Goal: Task Accomplishment & Management: Use online tool/utility

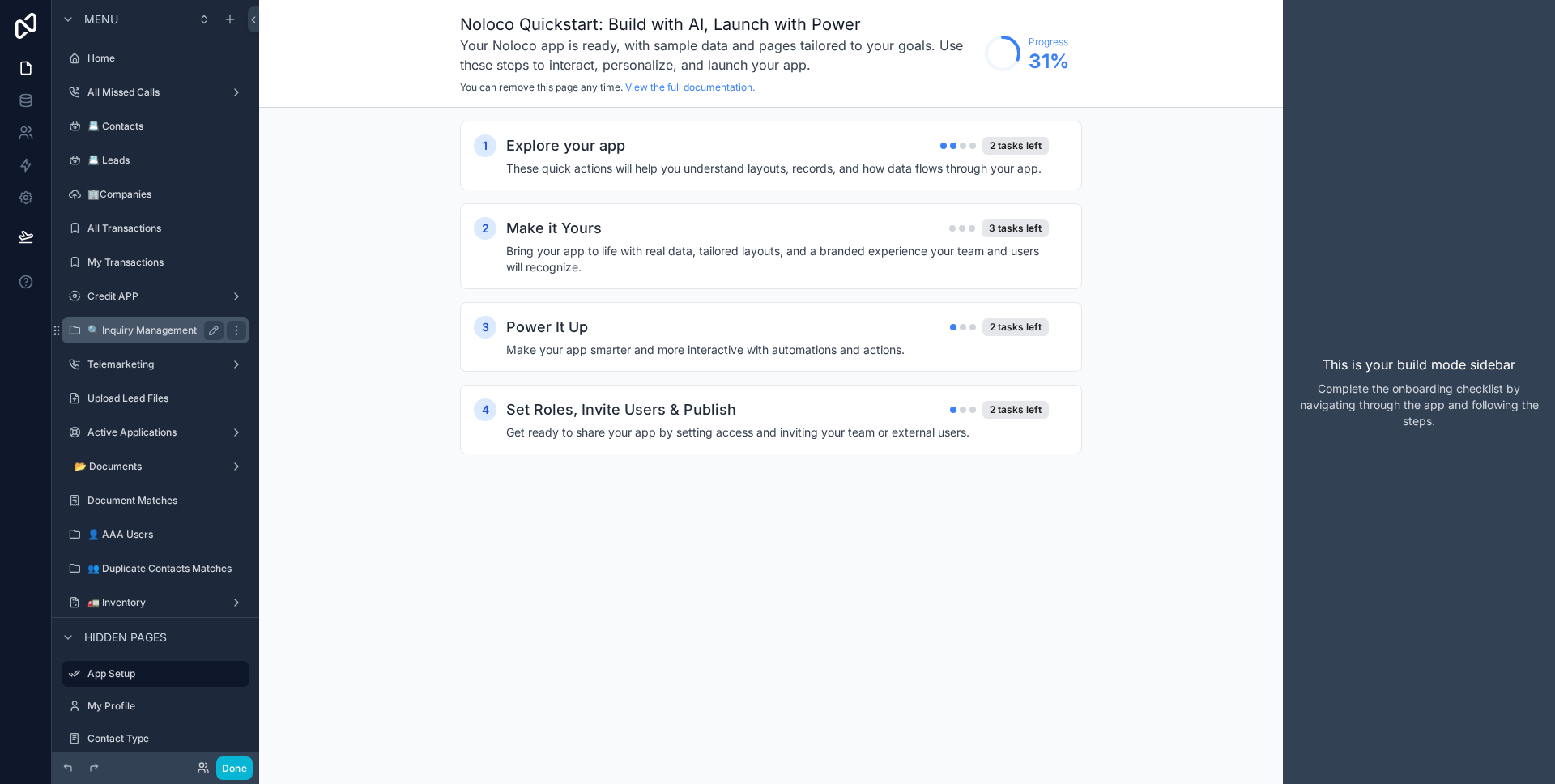
click at [156, 328] on label "🔍 Inquiry Management" at bounding box center [152, 329] width 129 height 13
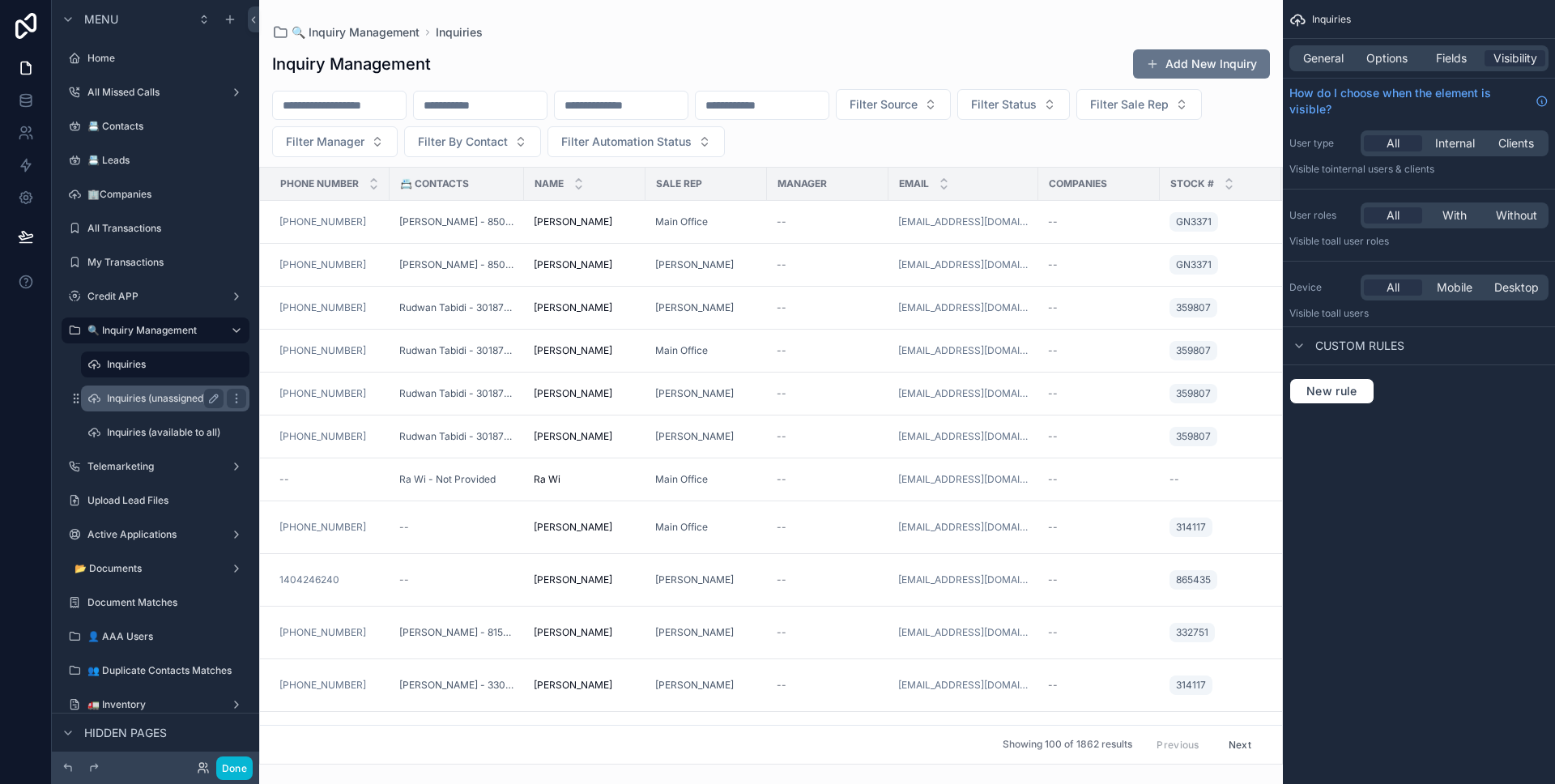
click at [163, 403] on label "Inquiries (unassigned)" at bounding box center [161, 397] width 110 height 13
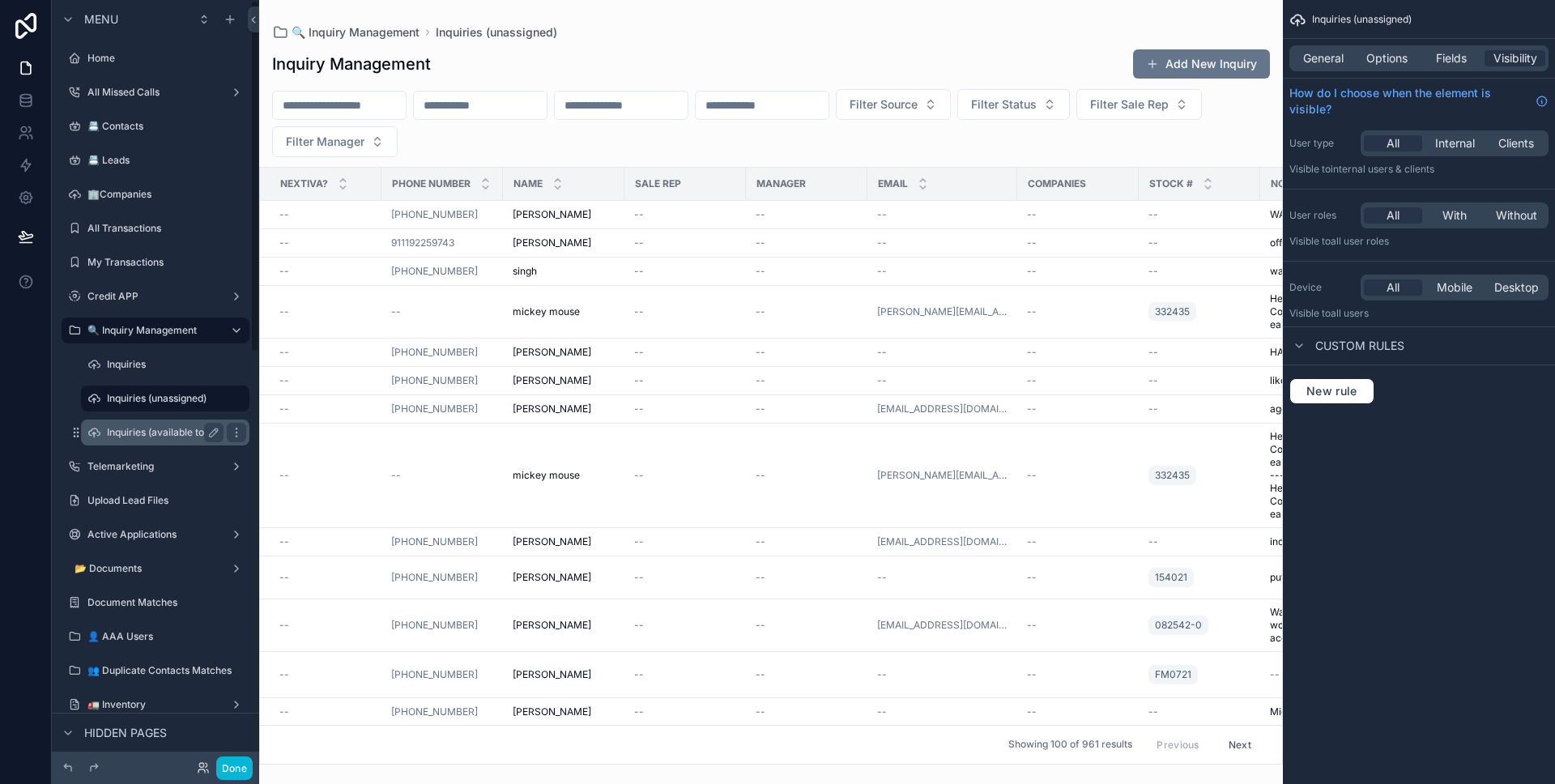
click at [140, 427] on label "Inquiries (available to all)" at bounding box center [163, 432] width 113 height 13
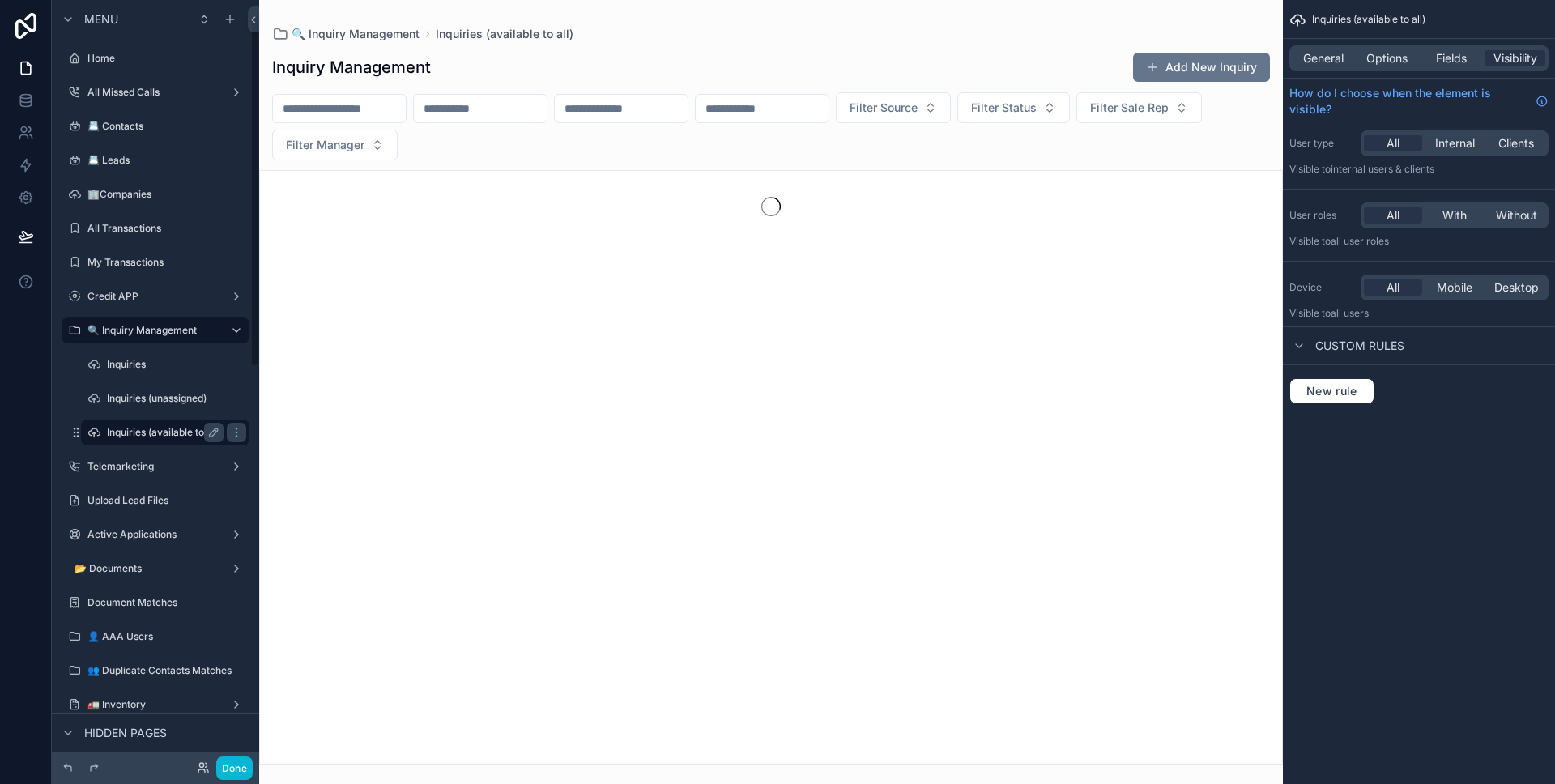
scroll to position [33, 0]
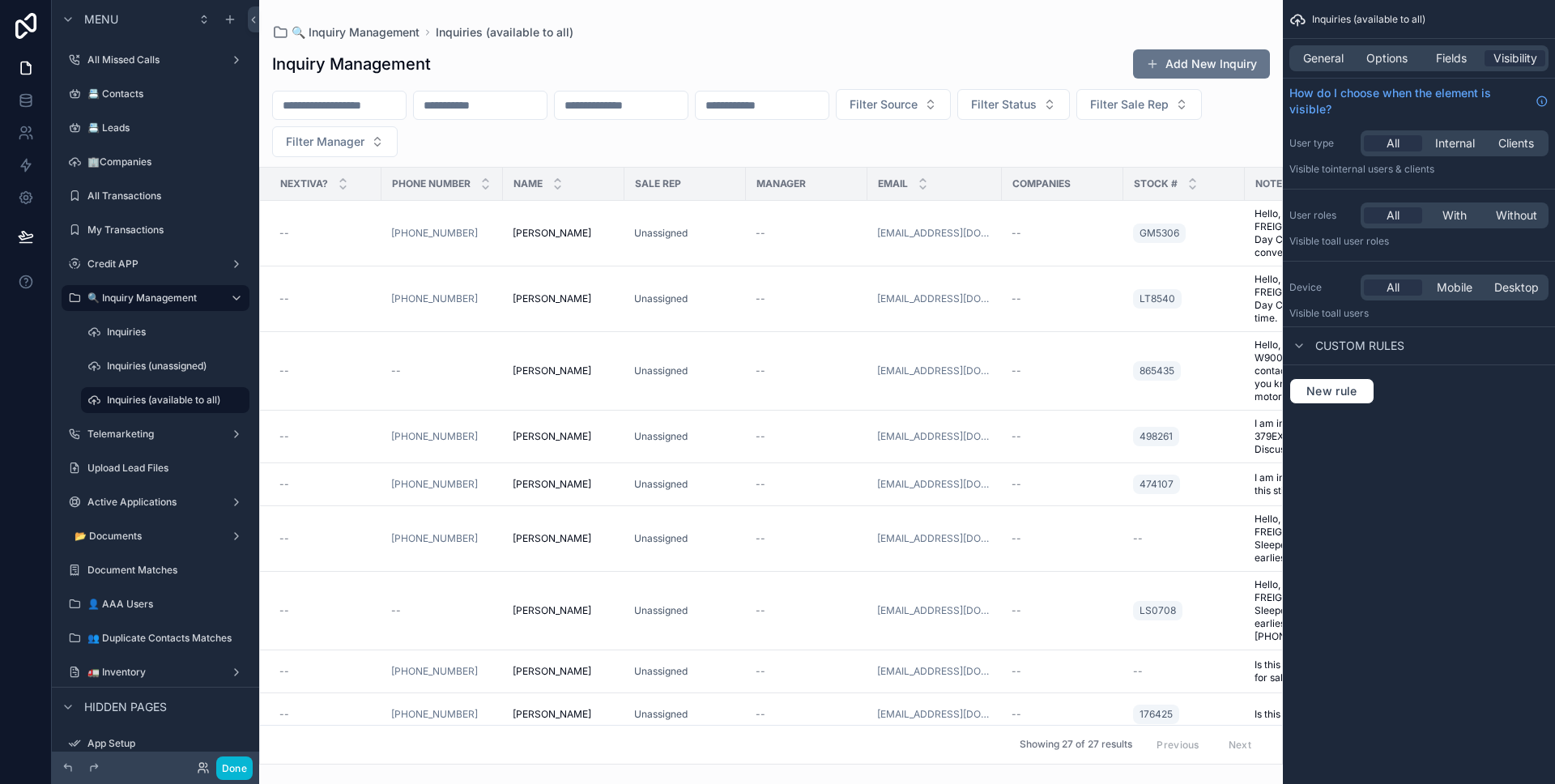
click at [382, 242] on div "scrollable content" at bounding box center [771, 392] width 1024 height 784
click at [368, 231] on div "--" at bounding box center [325, 233] width 92 height 13
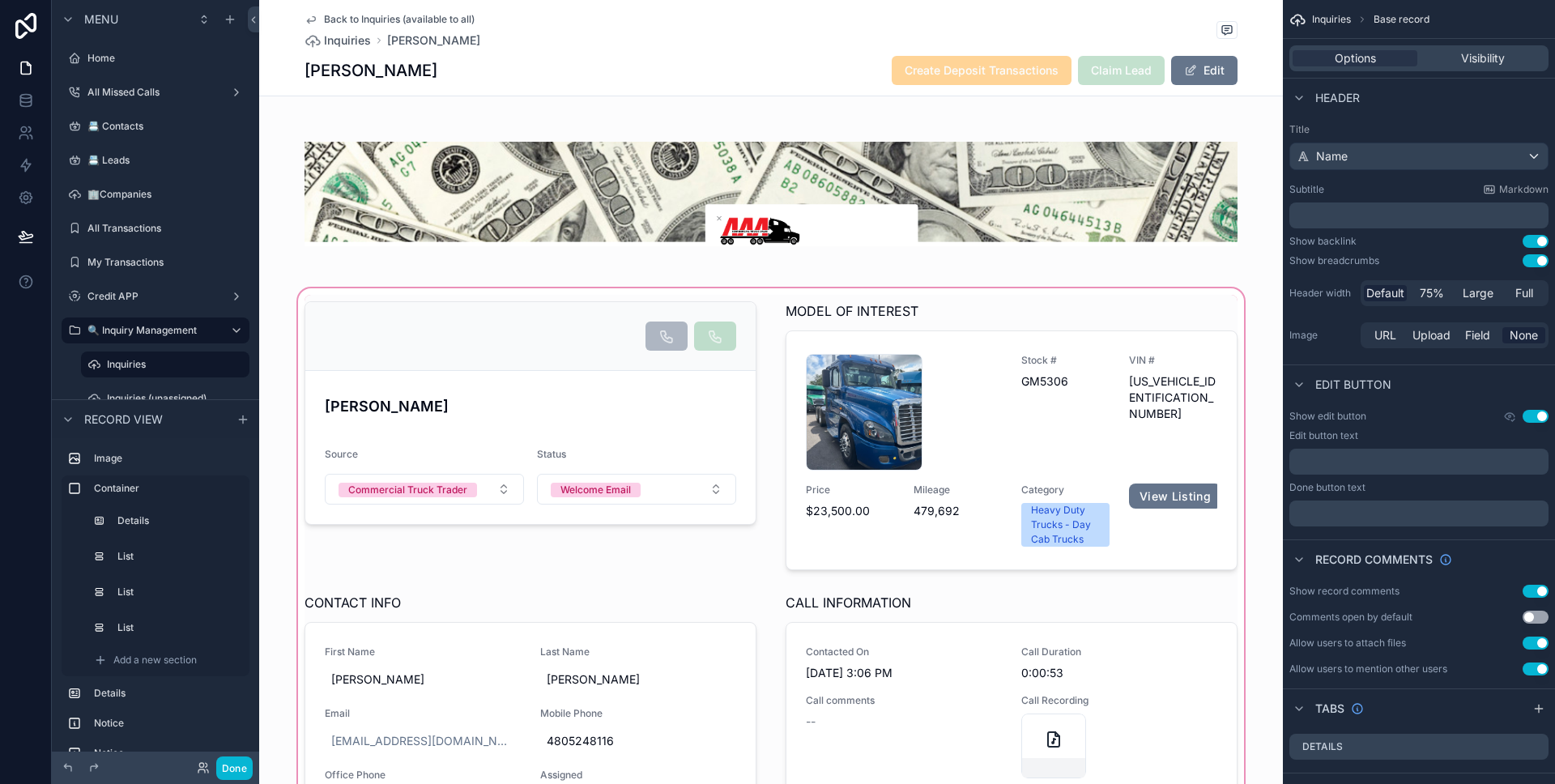
scroll to position [199, 0]
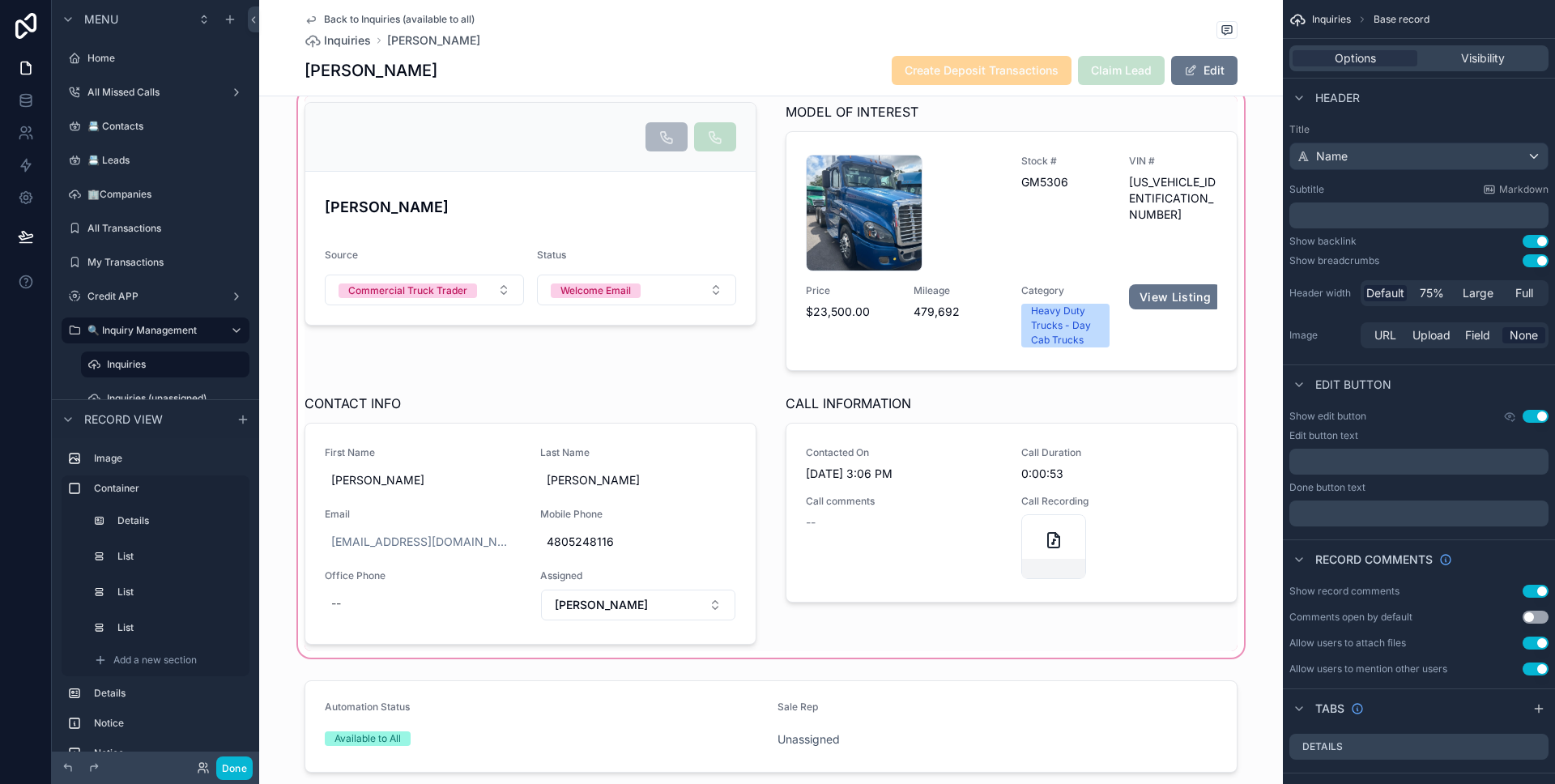
click at [474, 435] on div "scrollable content" at bounding box center [771, 373] width 1024 height 575
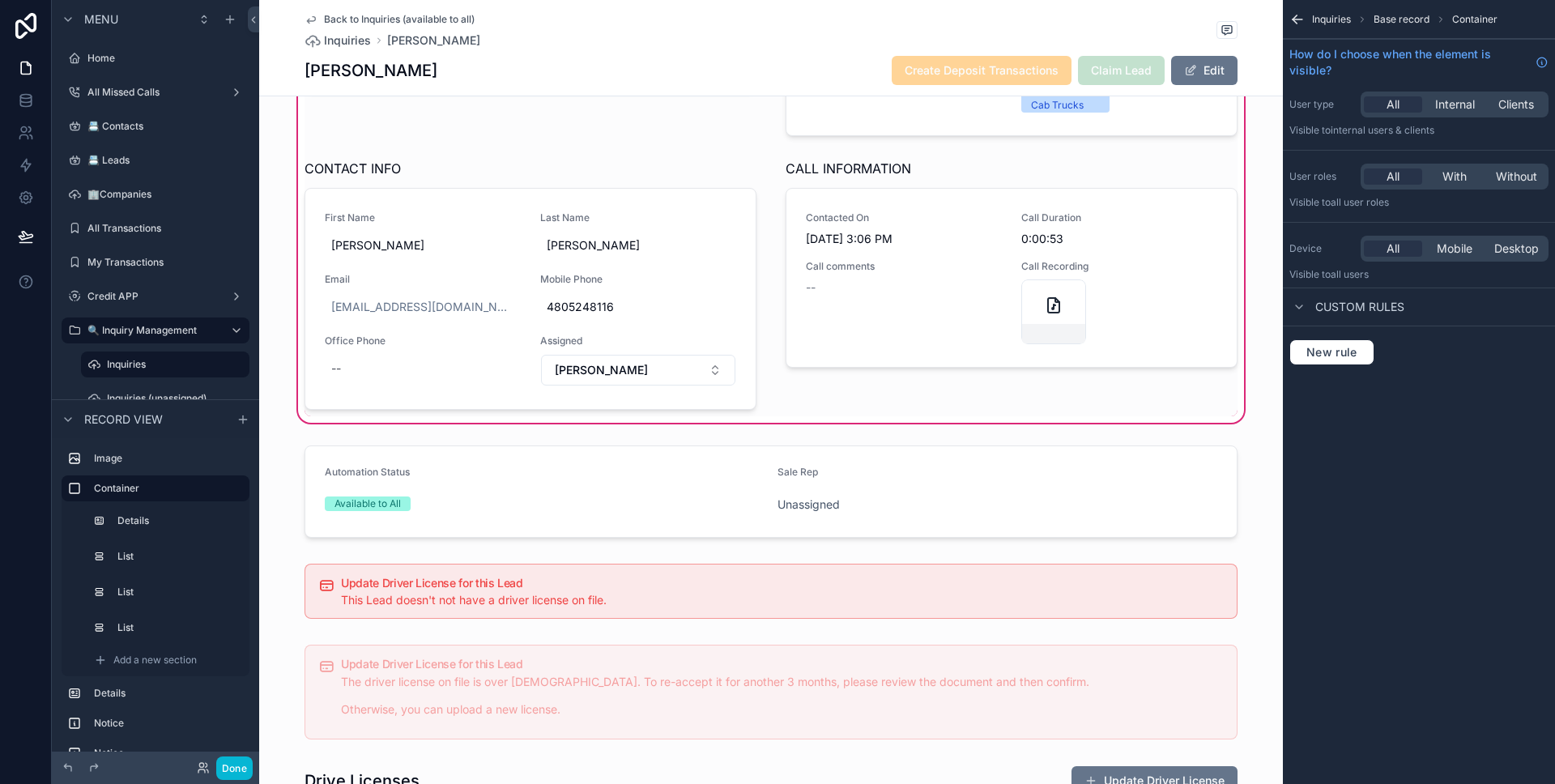
scroll to position [281, 0]
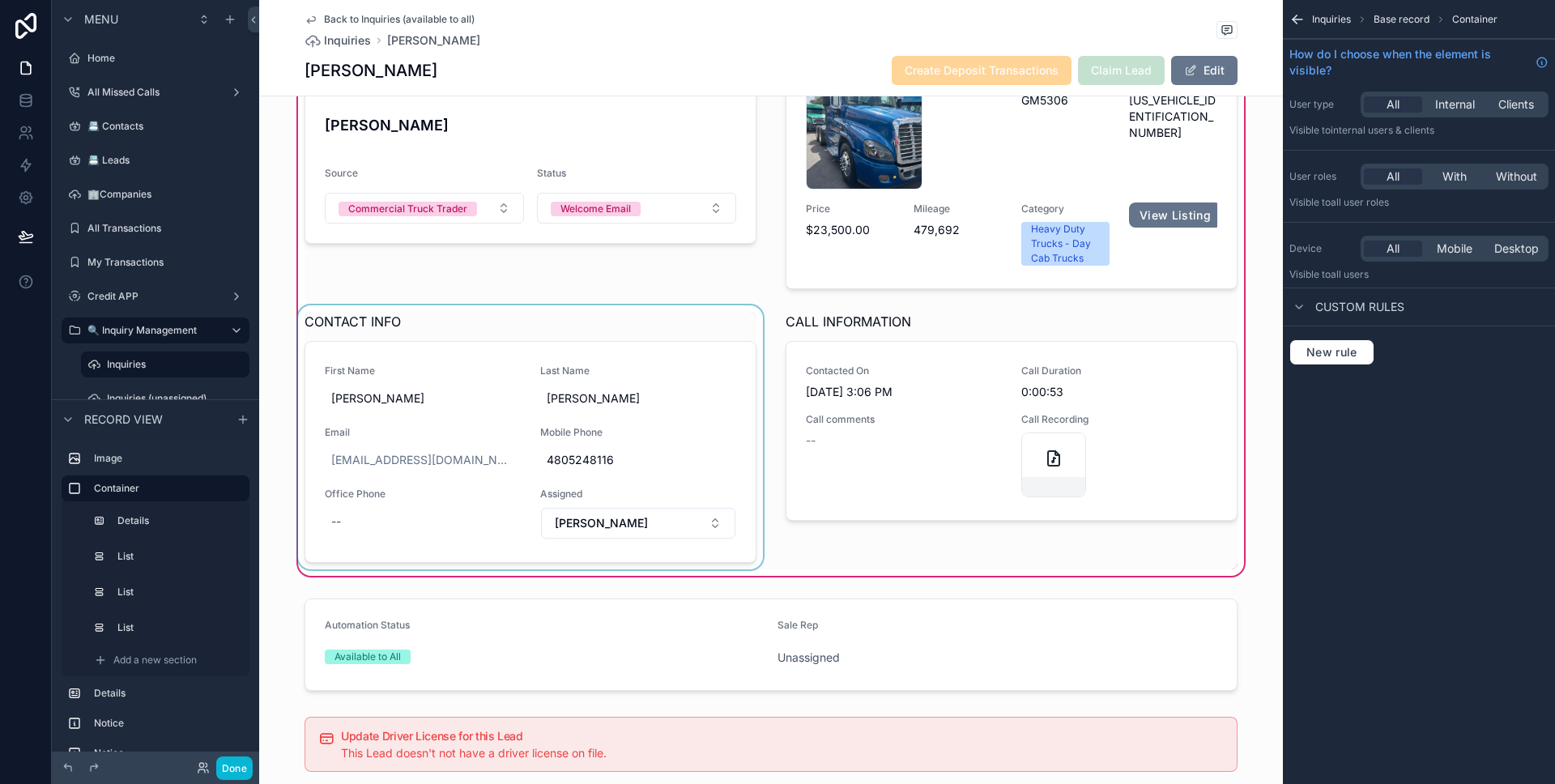
click at [622, 342] on div "scrollable content" at bounding box center [530, 437] width 472 height 264
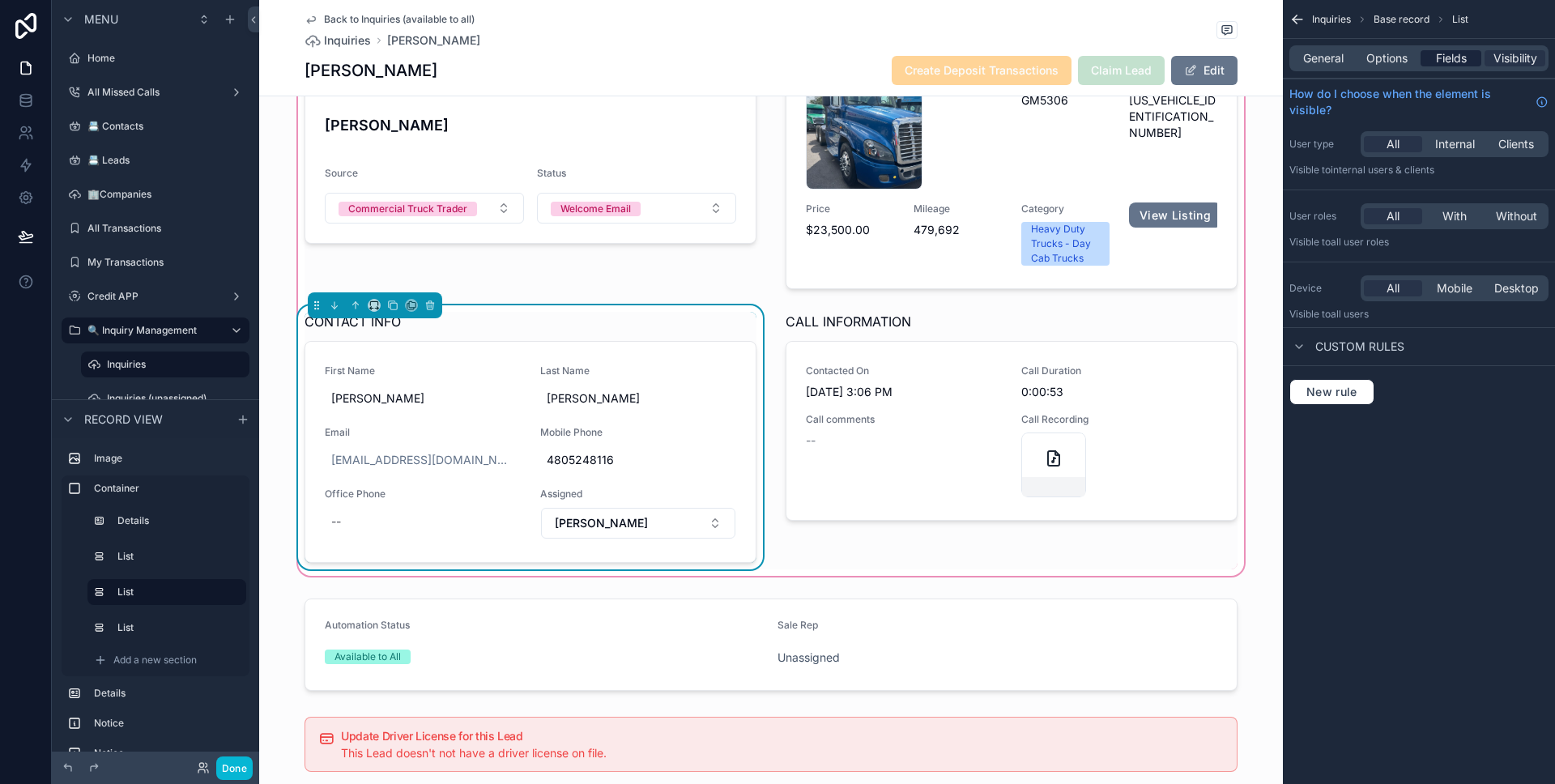
click at [1458, 61] on span "Fields" at bounding box center [1451, 58] width 31 height 16
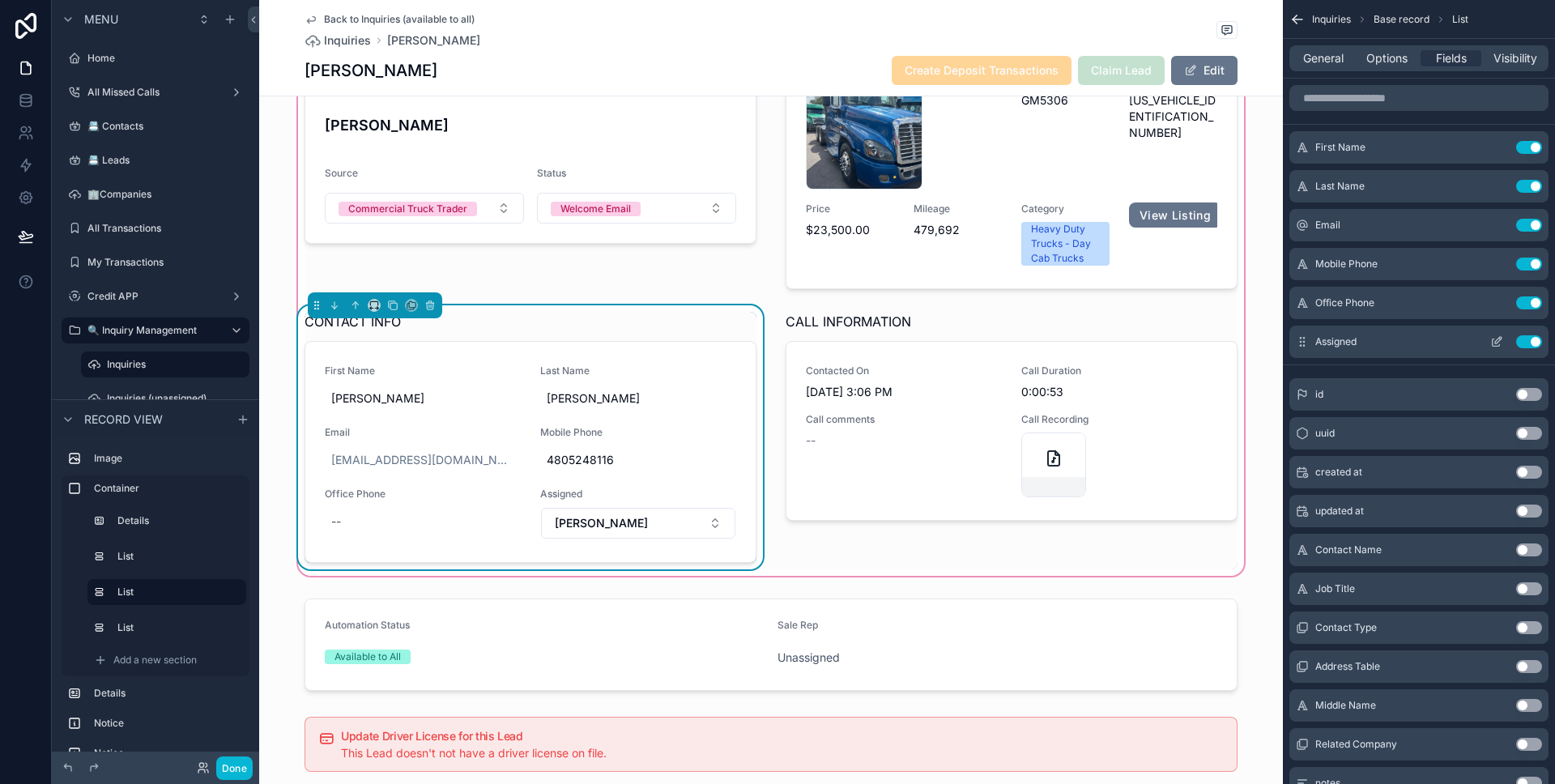
click at [1532, 339] on button "Use setting" at bounding box center [1529, 341] width 26 height 13
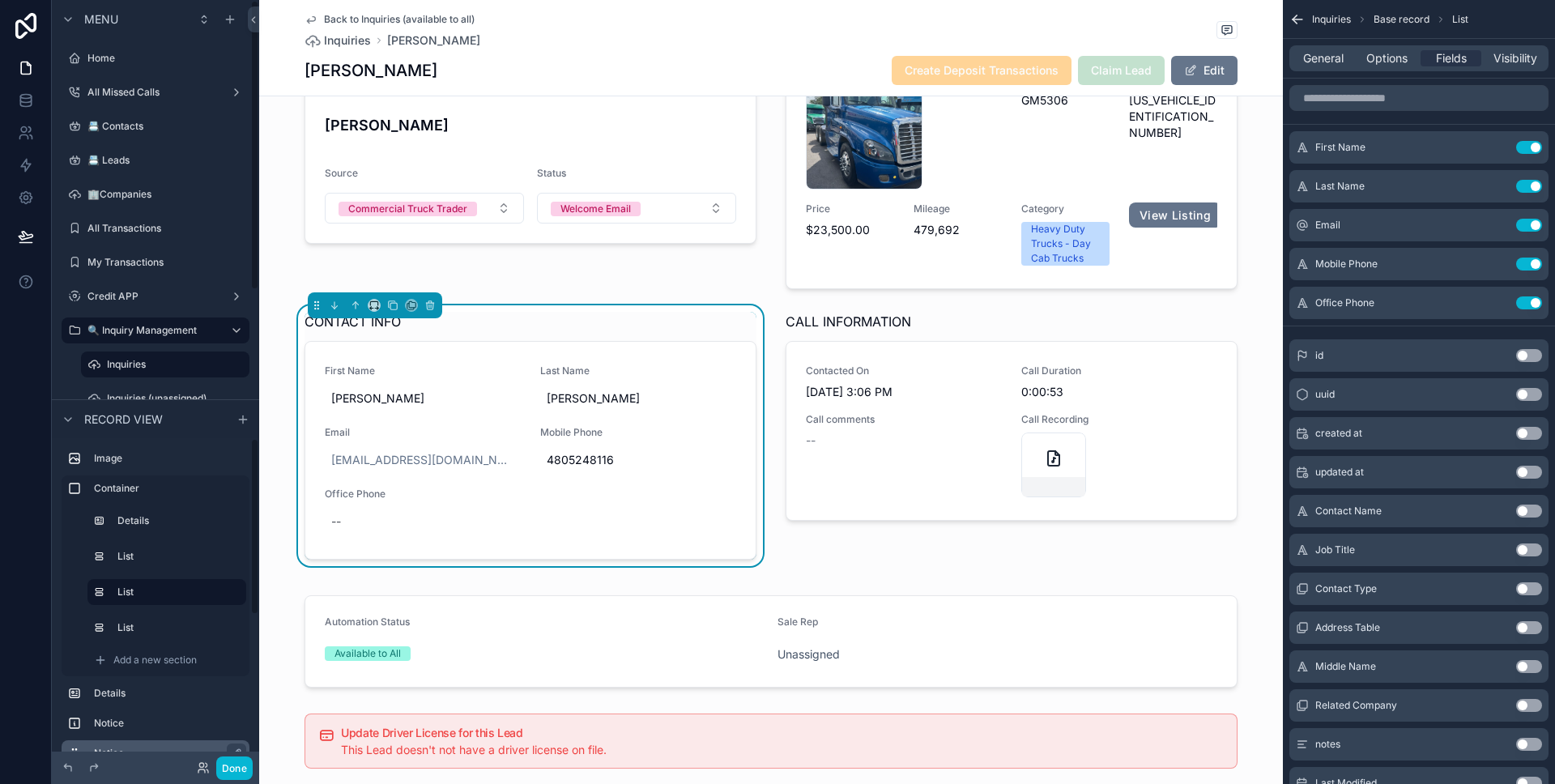
scroll to position [271, 0]
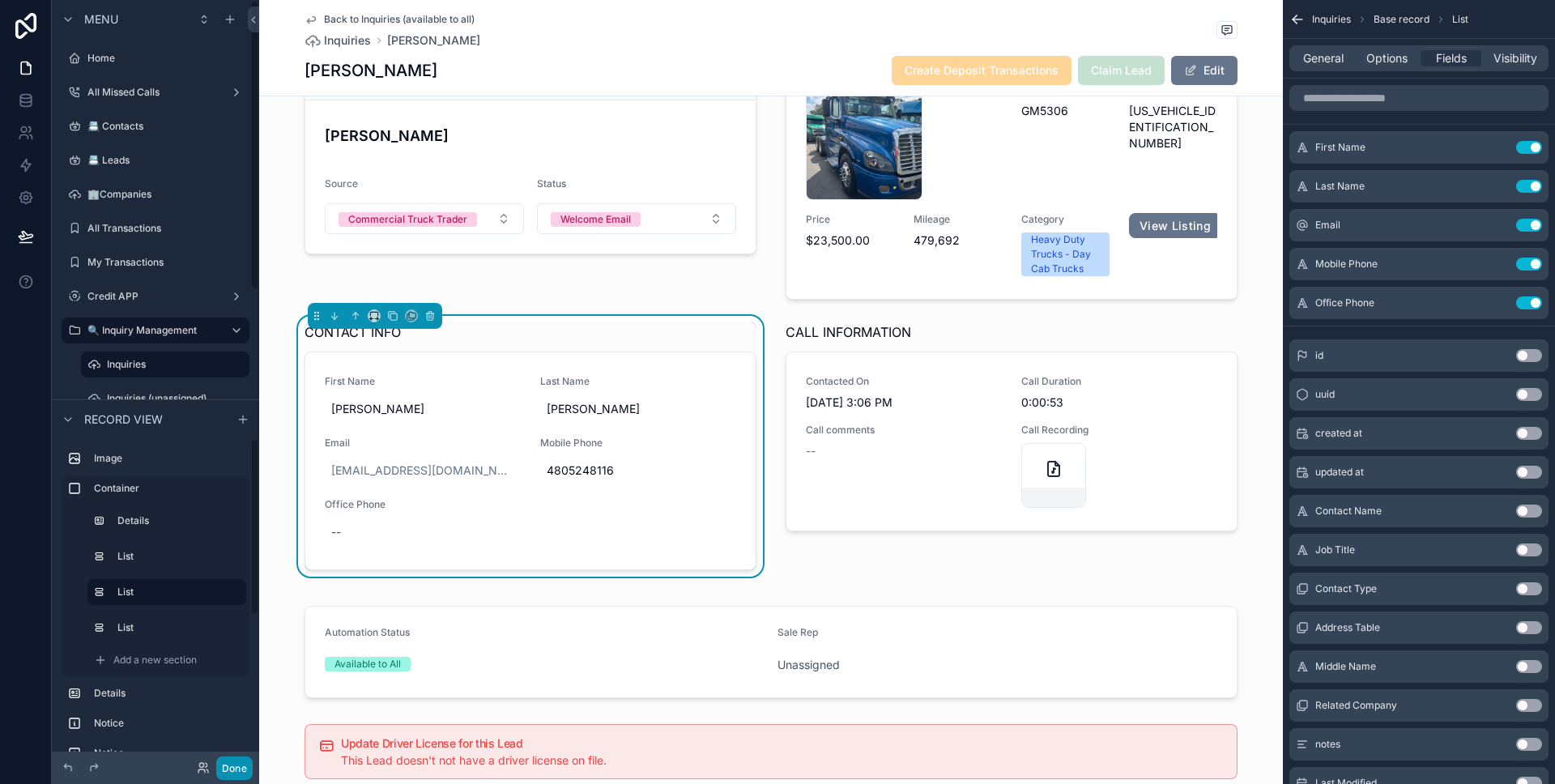
click at [224, 764] on button "Done" at bounding box center [234, 768] width 36 height 24
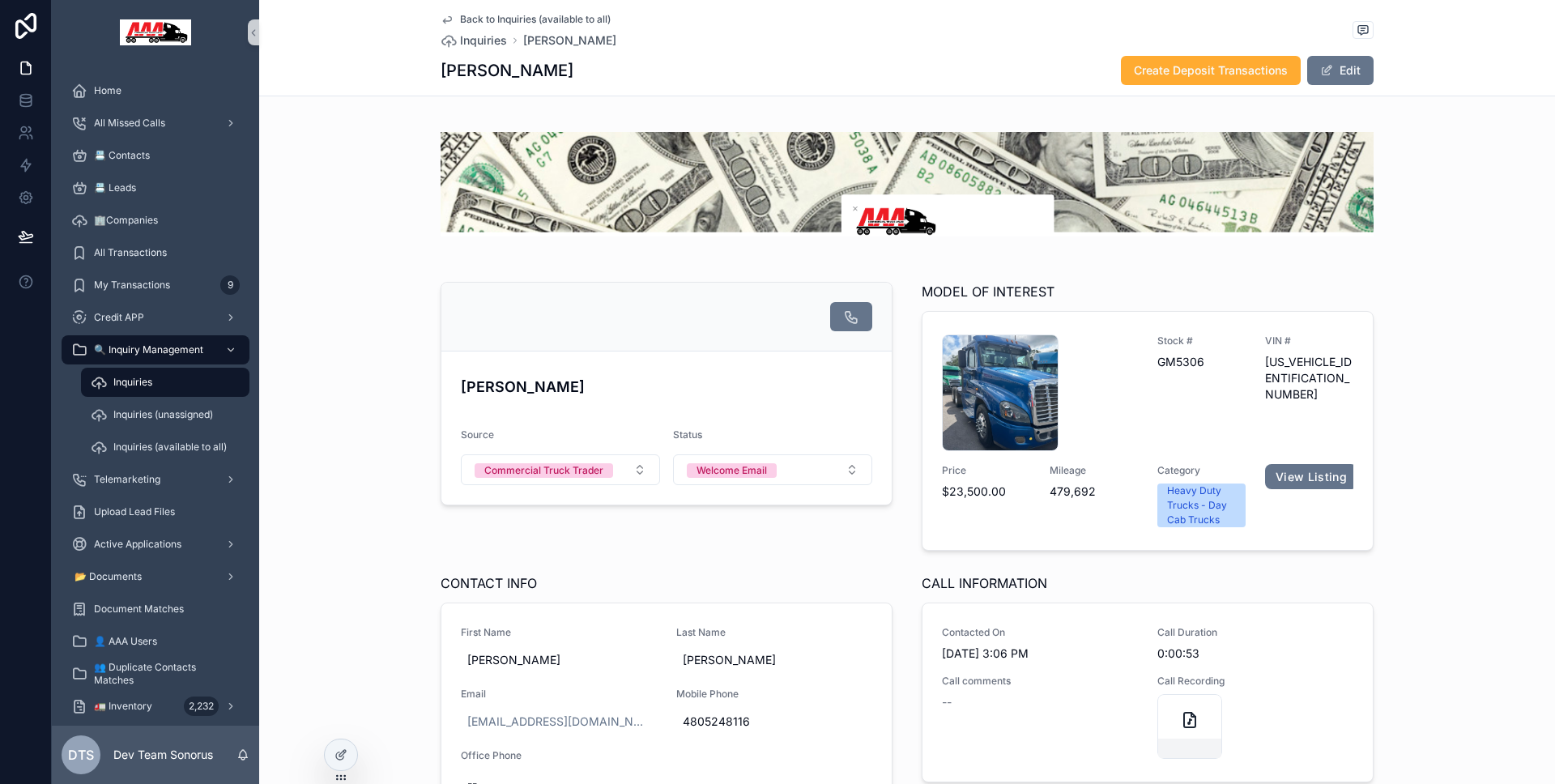
scroll to position [327, 0]
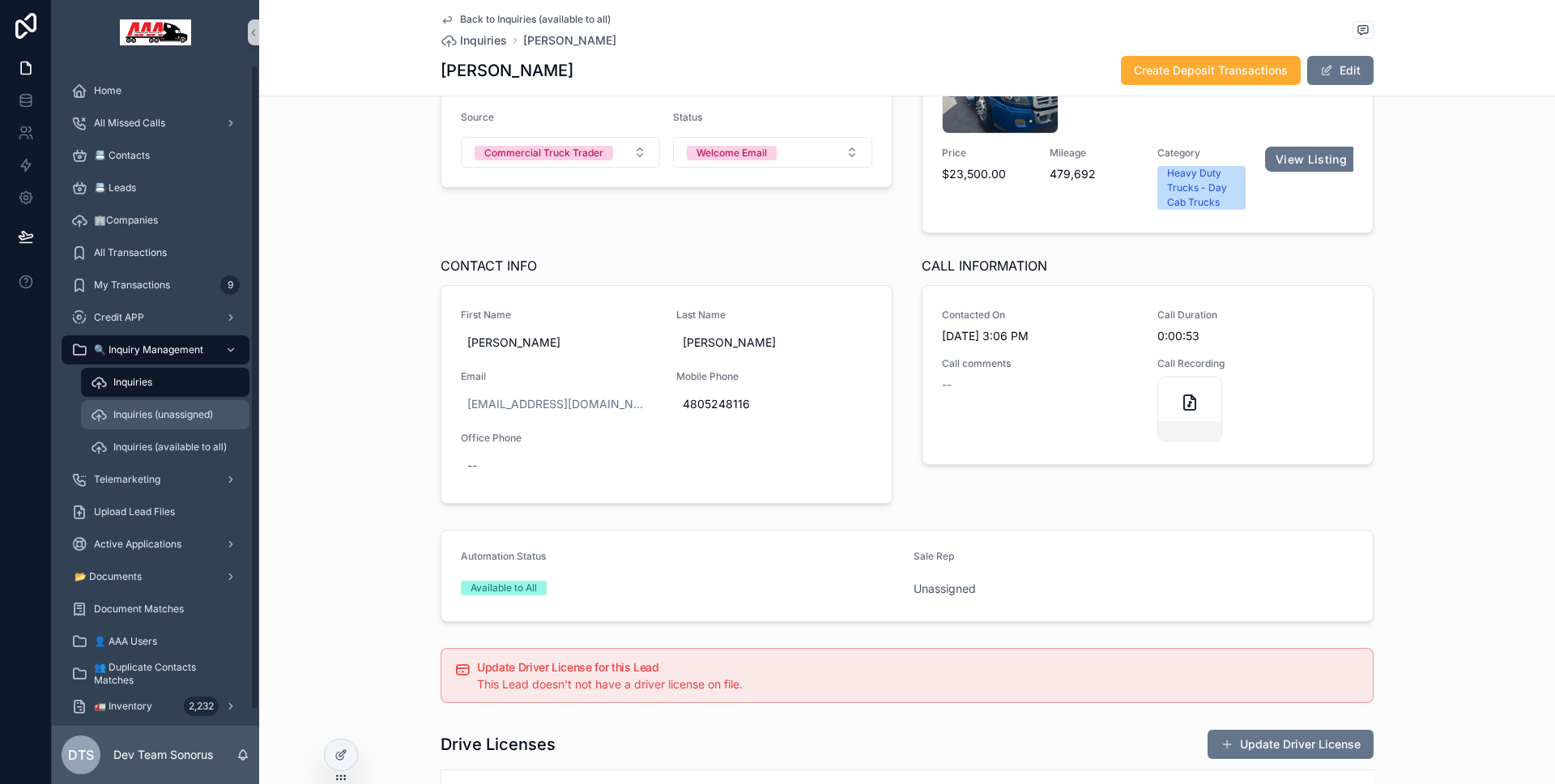
click at [186, 417] on span "Inquiries (unassigned)" at bounding box center [163, 414] width 100 height 13
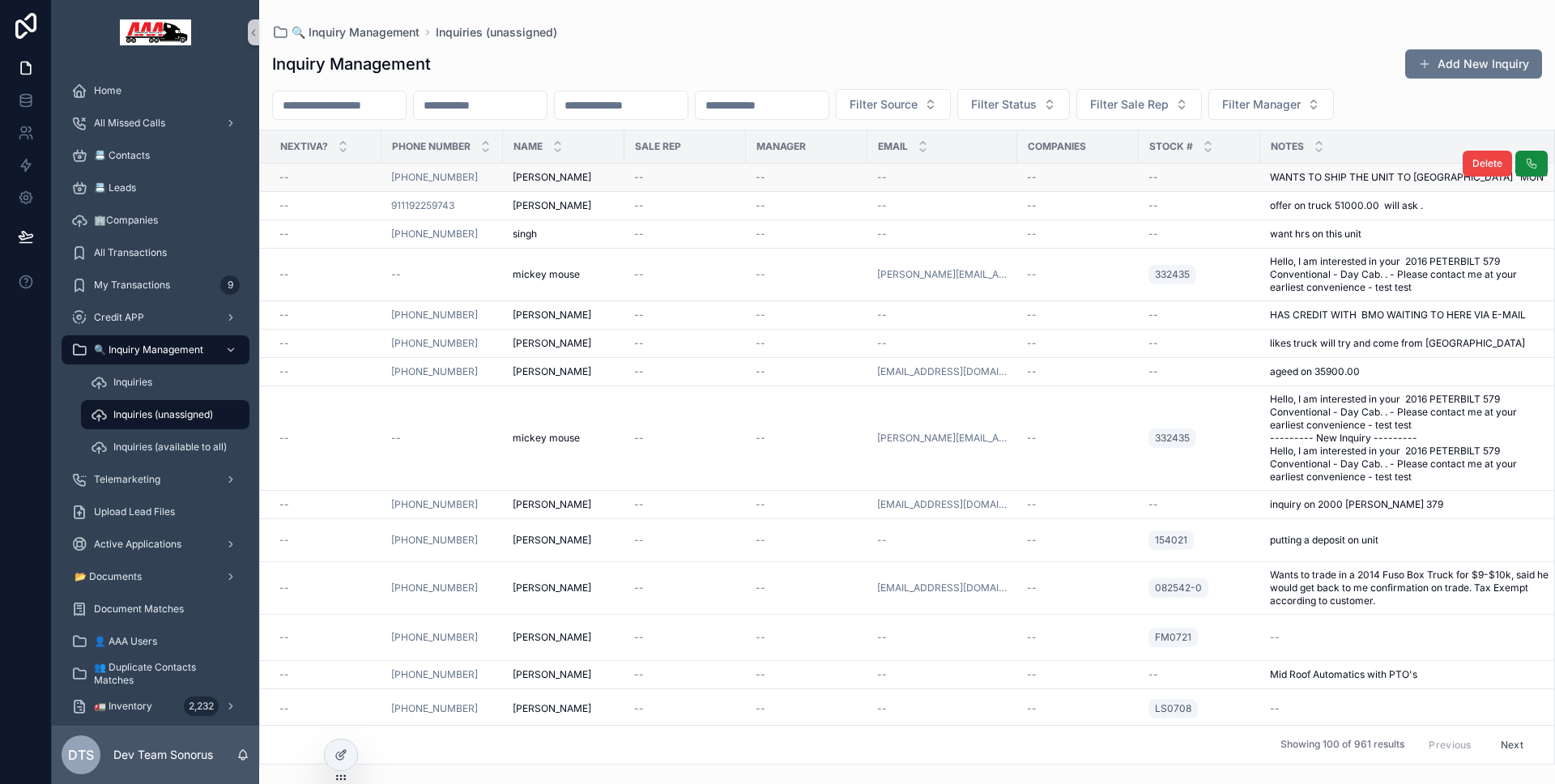
click at [494, 187] on td "[PHONE_NUMBER]" at bounding box center [442, 178] width 122 height 29
click at [492, 177] on div "[PHONE_NUMBER]" at bounding box center [441, 176] width 102 height 13
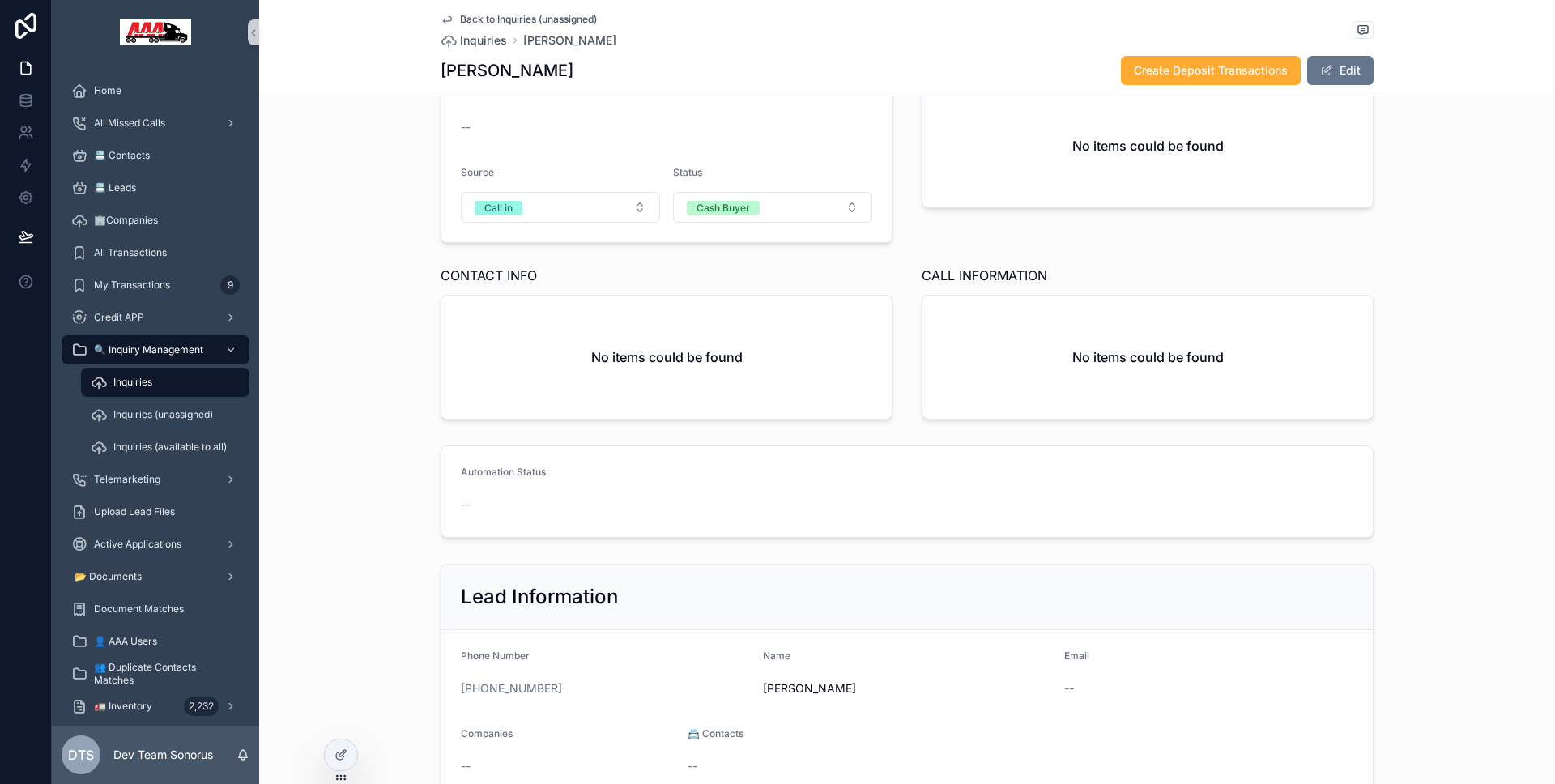
scroll to position [40, 0]
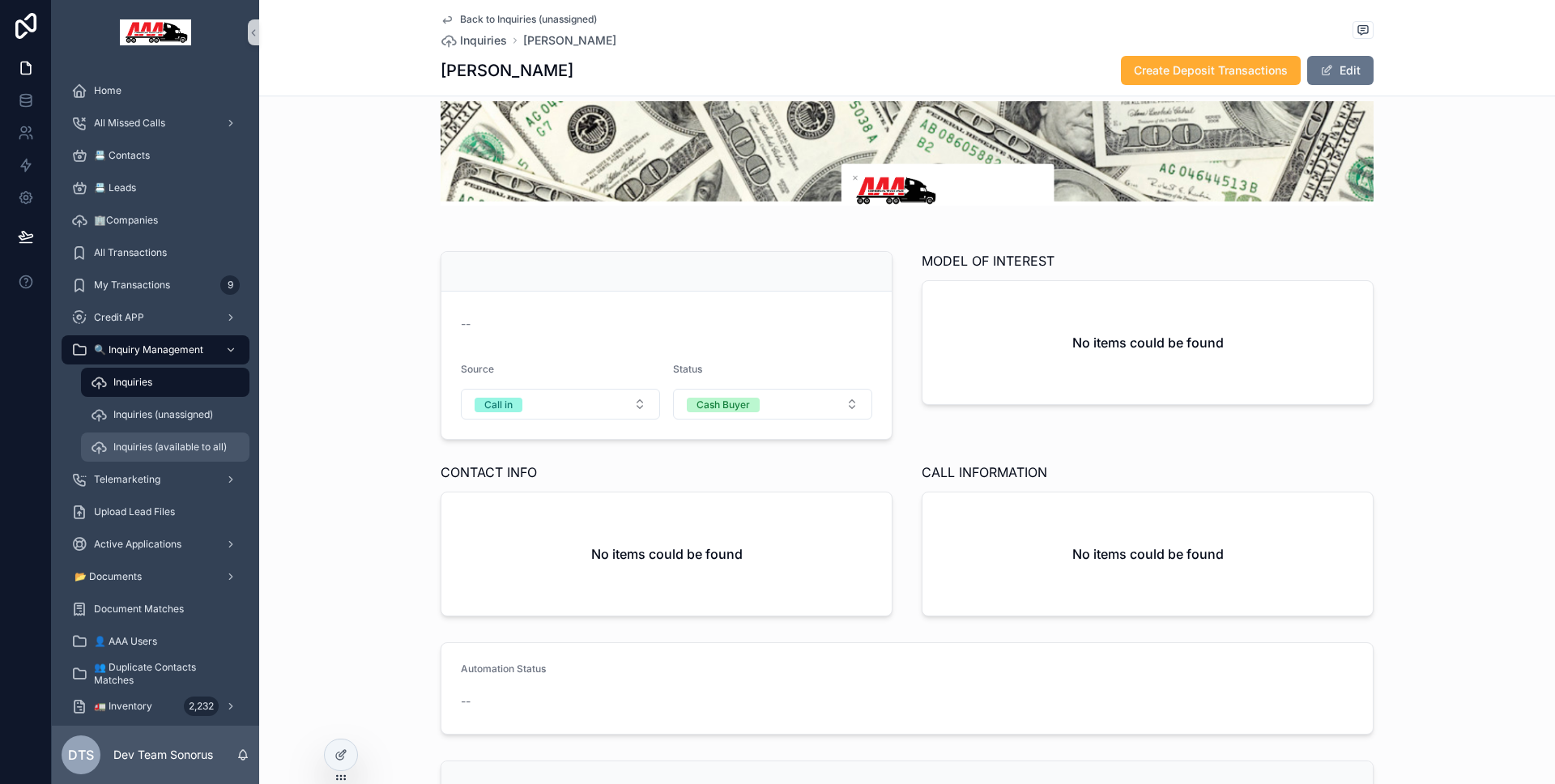
click at [188, 443] on span "Inquiries (available to all)" at bounding box center [170, 446] width 113 height 13
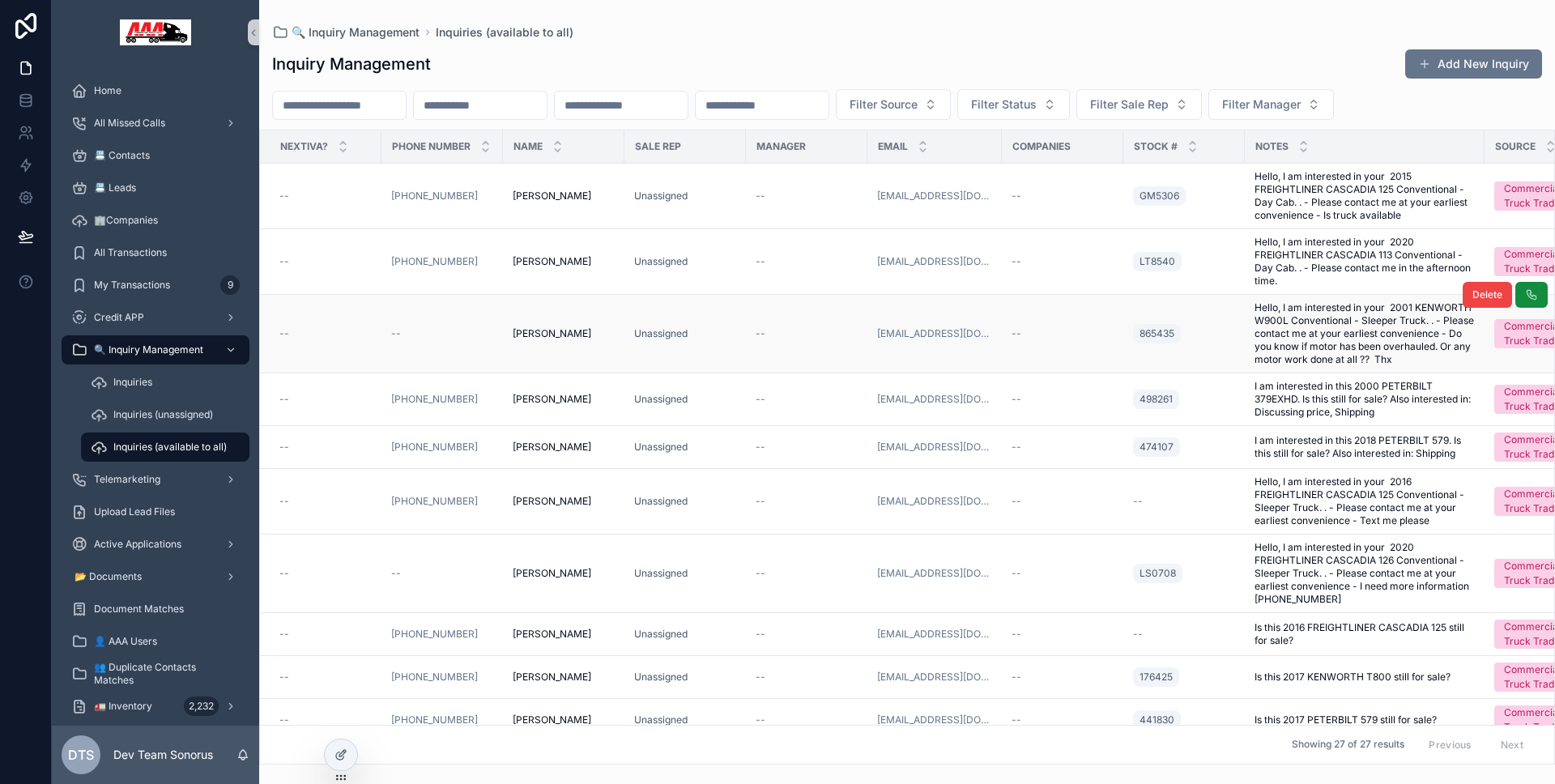
click at [499, 336] on td "--" at bounding box center [442, 334] width 122 height 78
click at [479, 331] on div "--" at bounding box center [441, 333] width 102 height 13
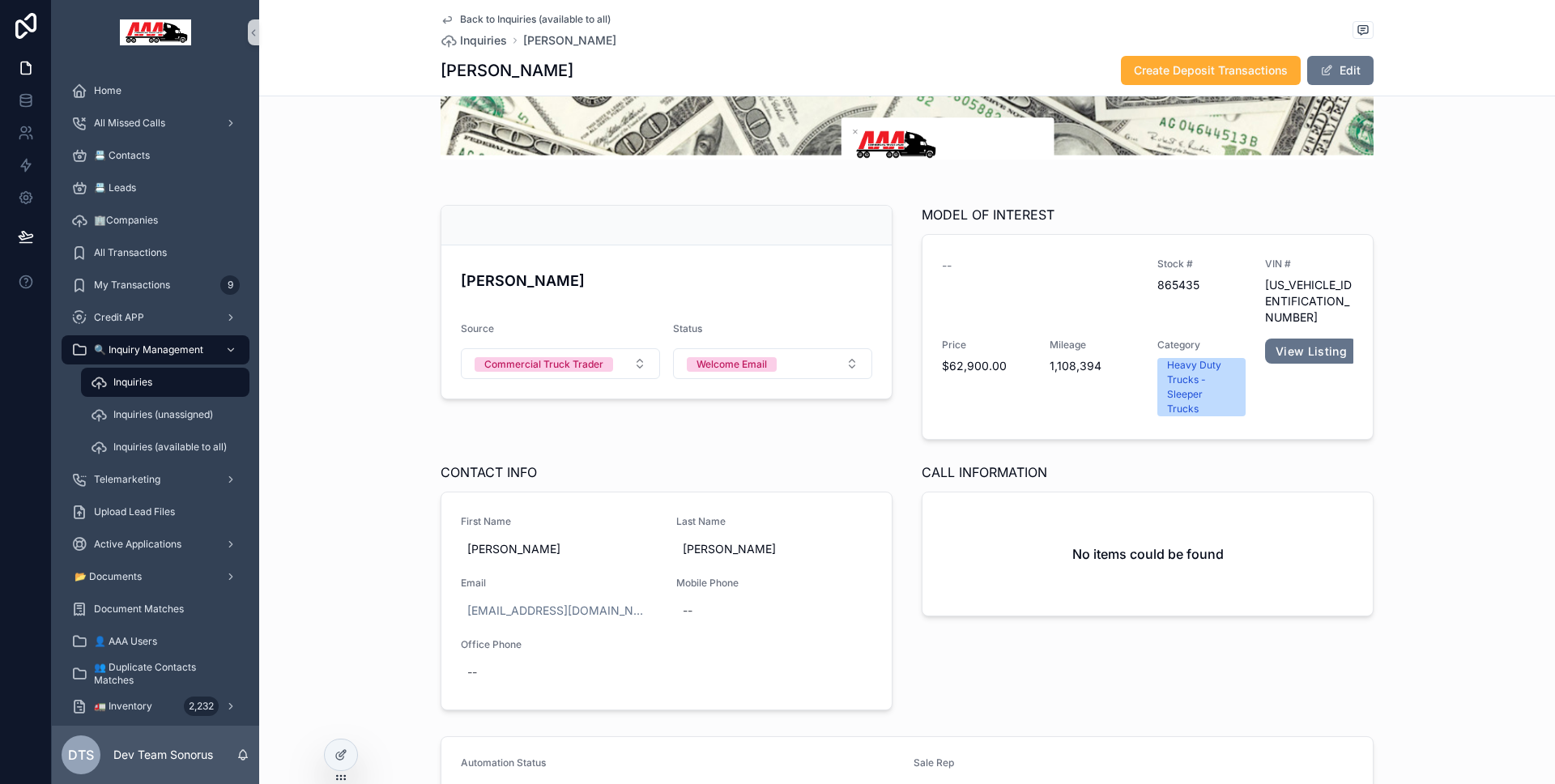
scroll to position [108, 0]
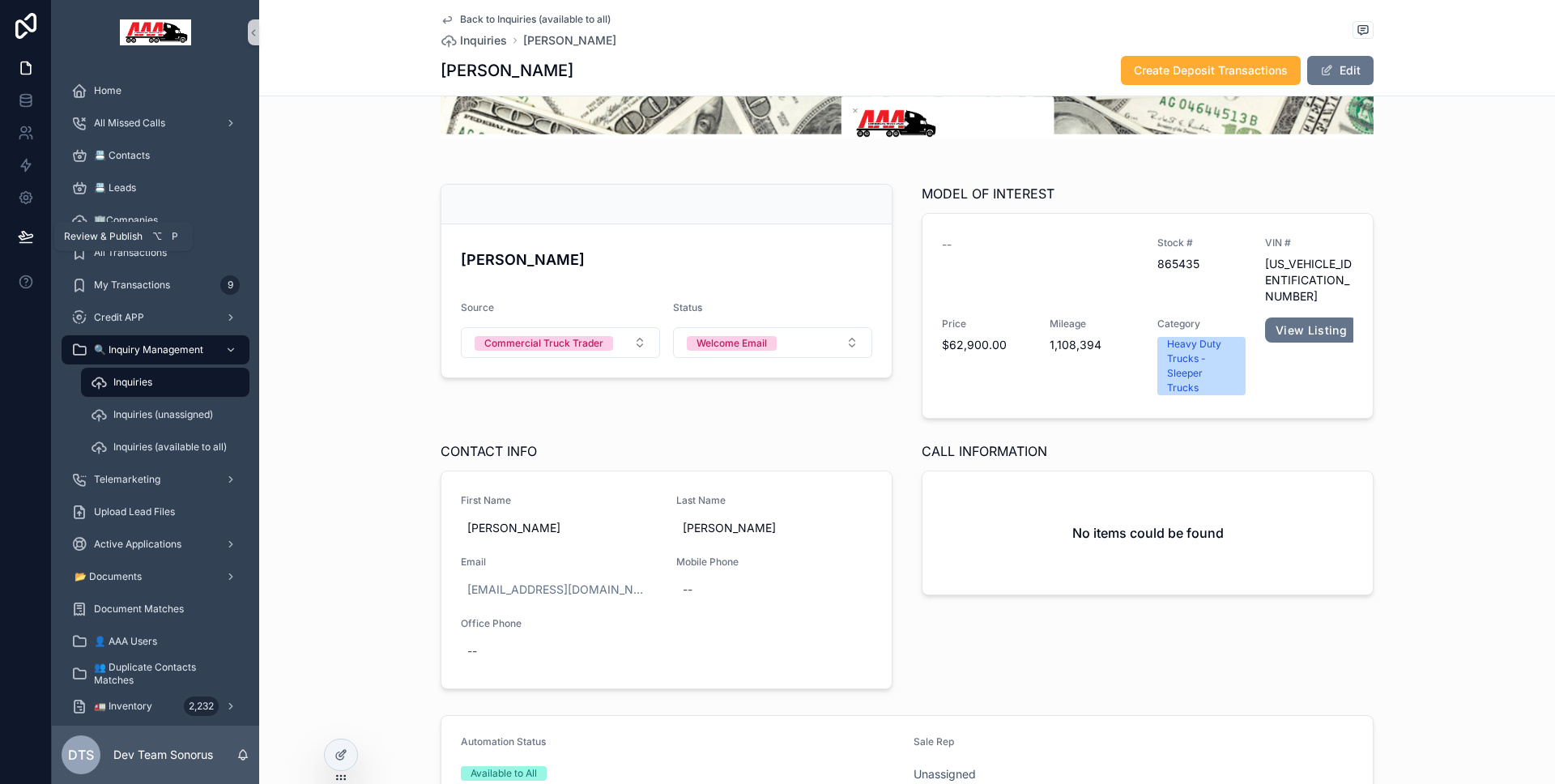
click at [30, 232] on icon at bounding box center [25, 236] width 16 height 16
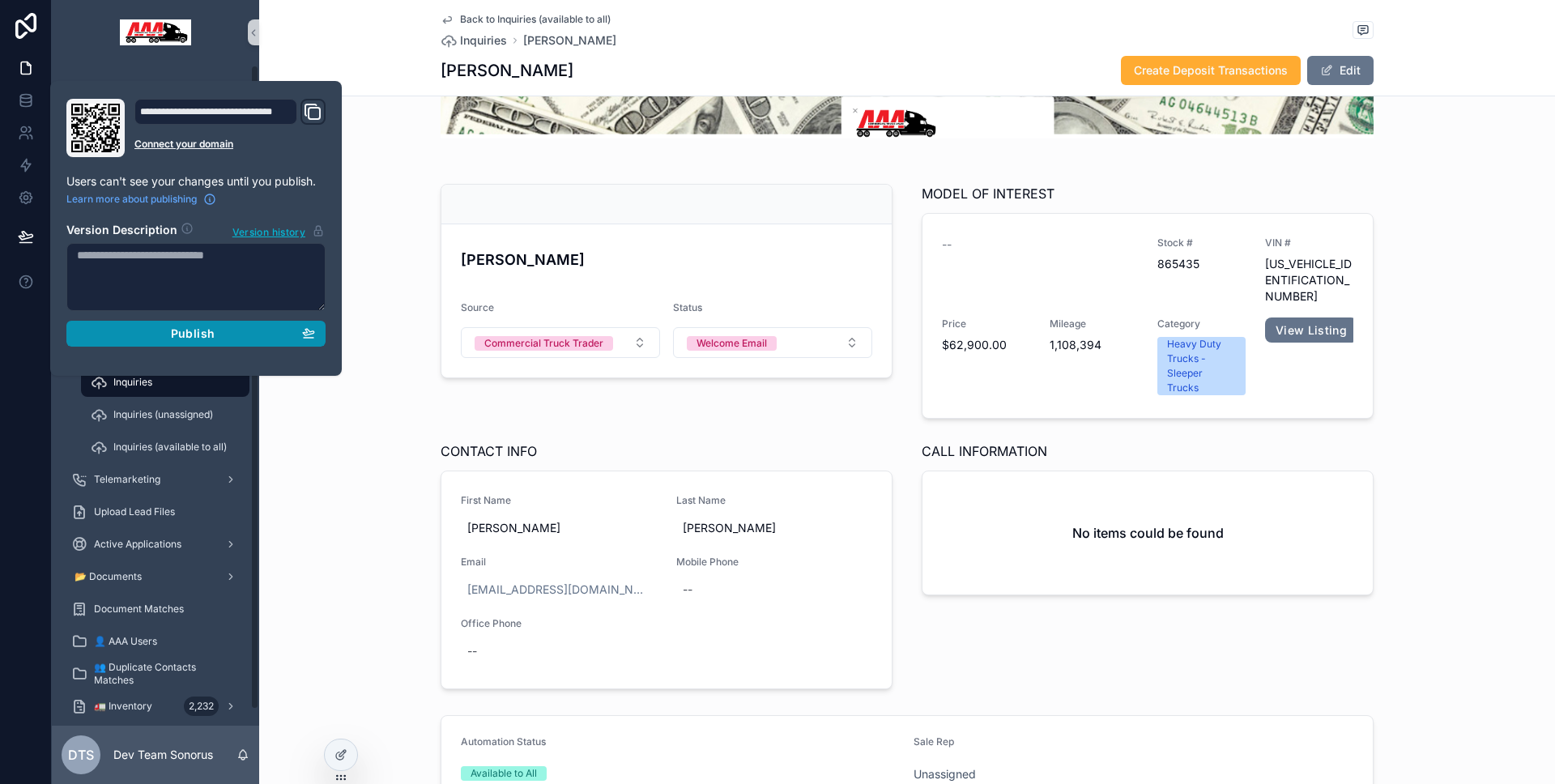
click at [123, 329] on div "Publish" at bounding box center [196, 333] width 238 height 14
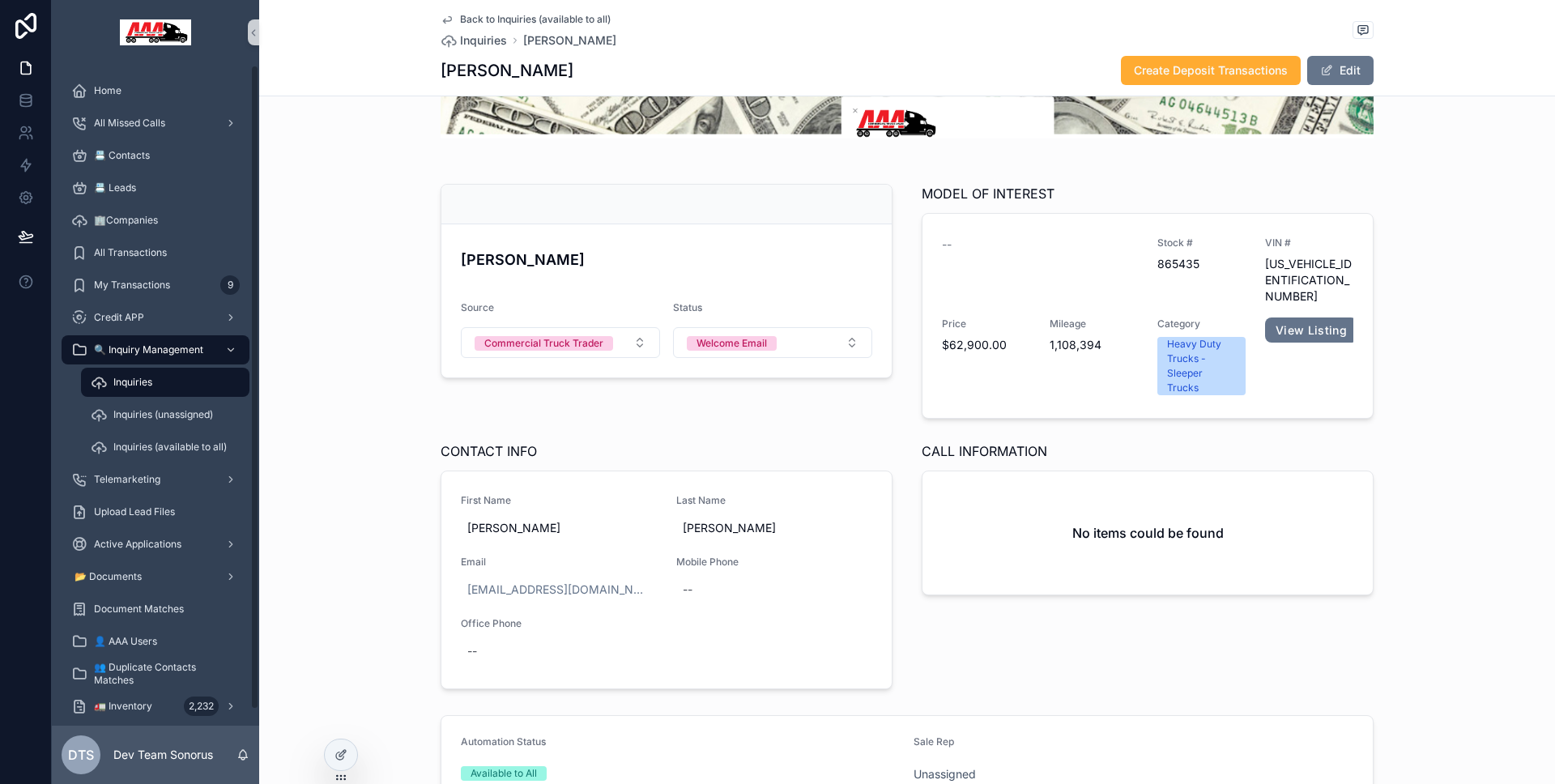
click at [366, 444] on div "[PERSON_NAME] Source Commercial Truck Trader Status Welcome Email MODEL OF INTE…" at bounding box center [907, 436] width 1296 height 518
click at [338, 740] on div at bounding box center [340, 755] width 33 height 31
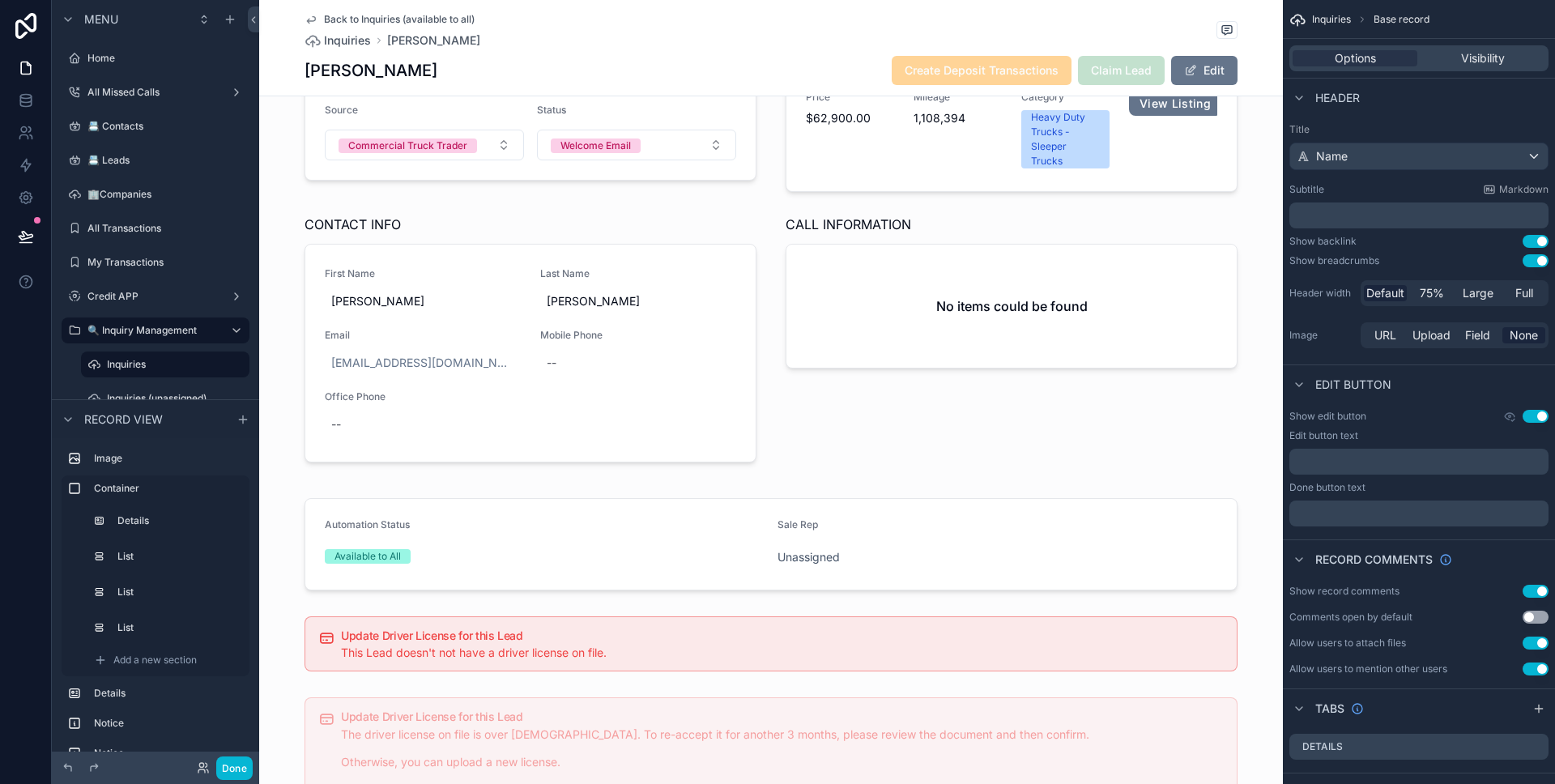
scroll to position [629, 0]
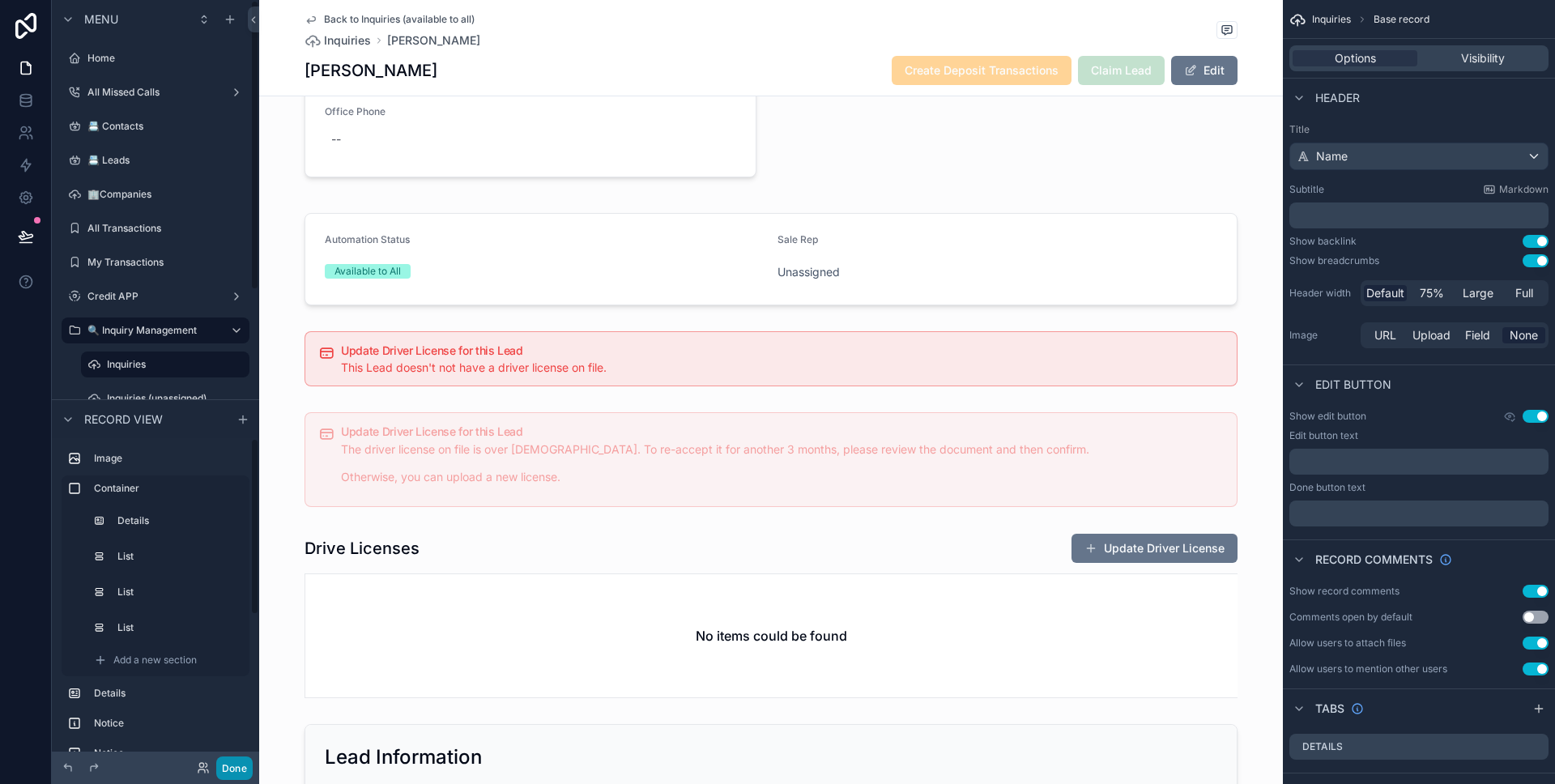
click at [235, 771] on button "Done" at bounding box center [234, 768] width 36 height 24
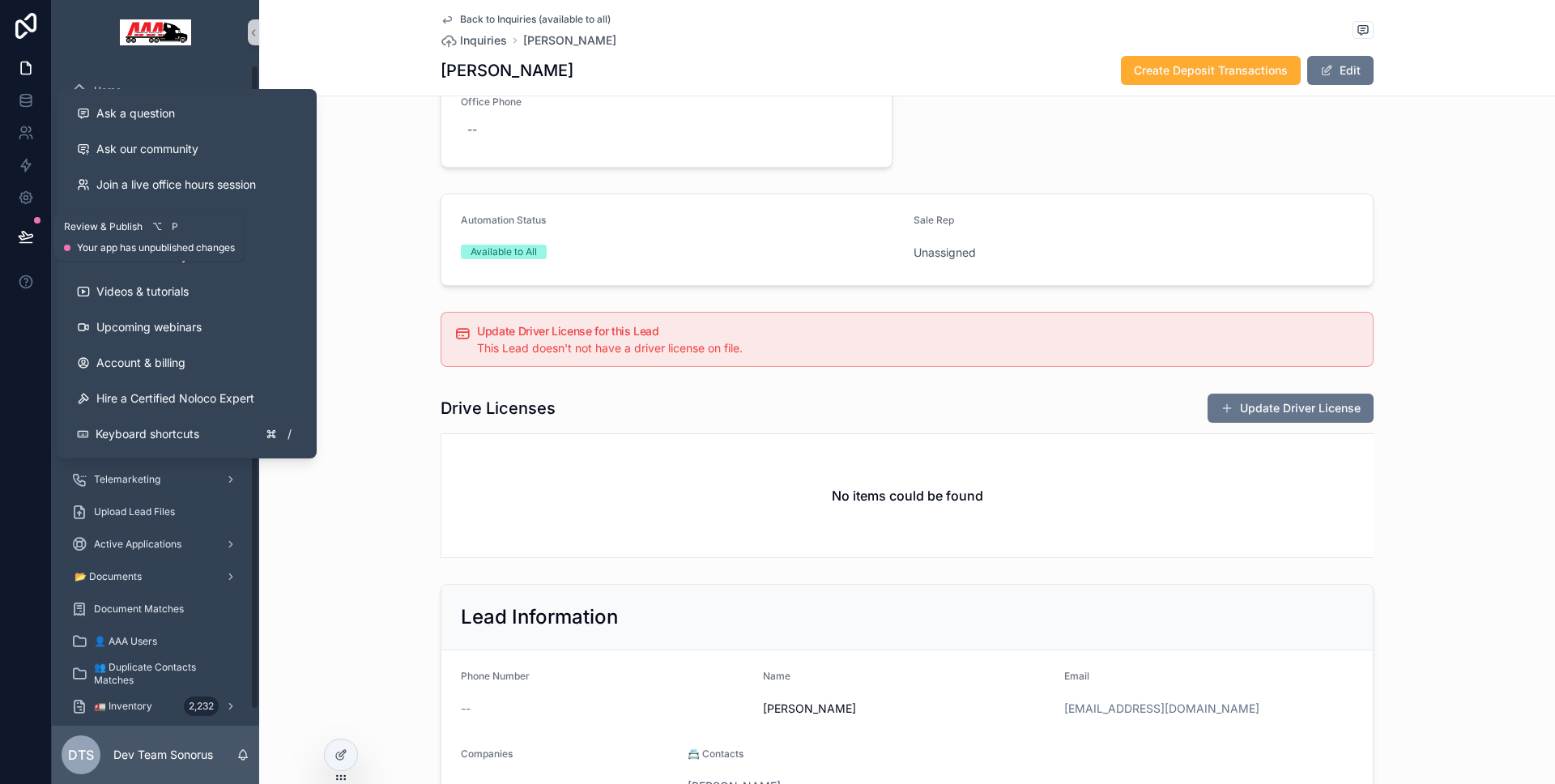
click at [26, 245] on button at bounding box center [26, 236] width 35 height 45
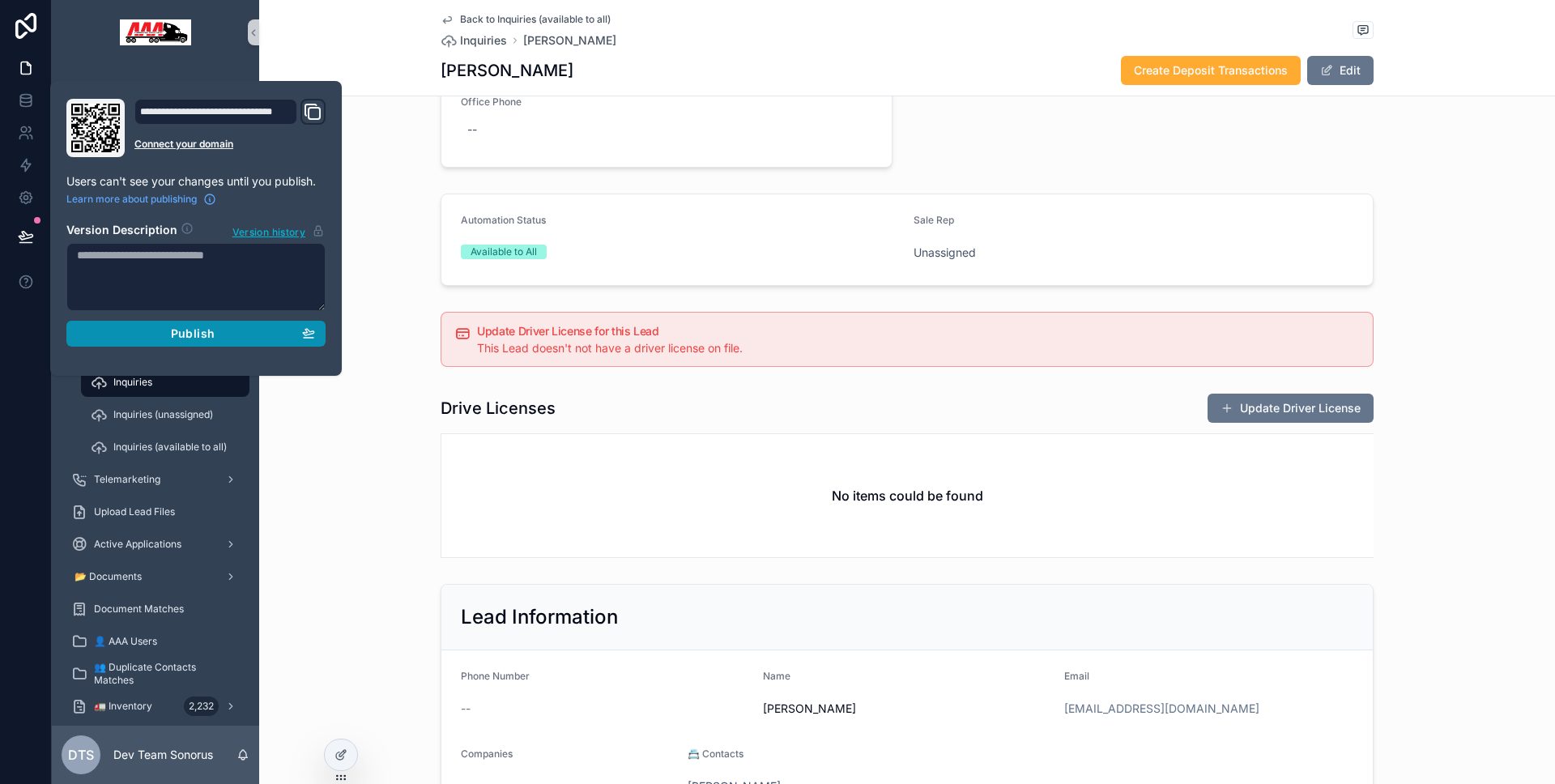
click at [322, 329] on button "Publish" at bounding box center [196, 334] width 259 height 26
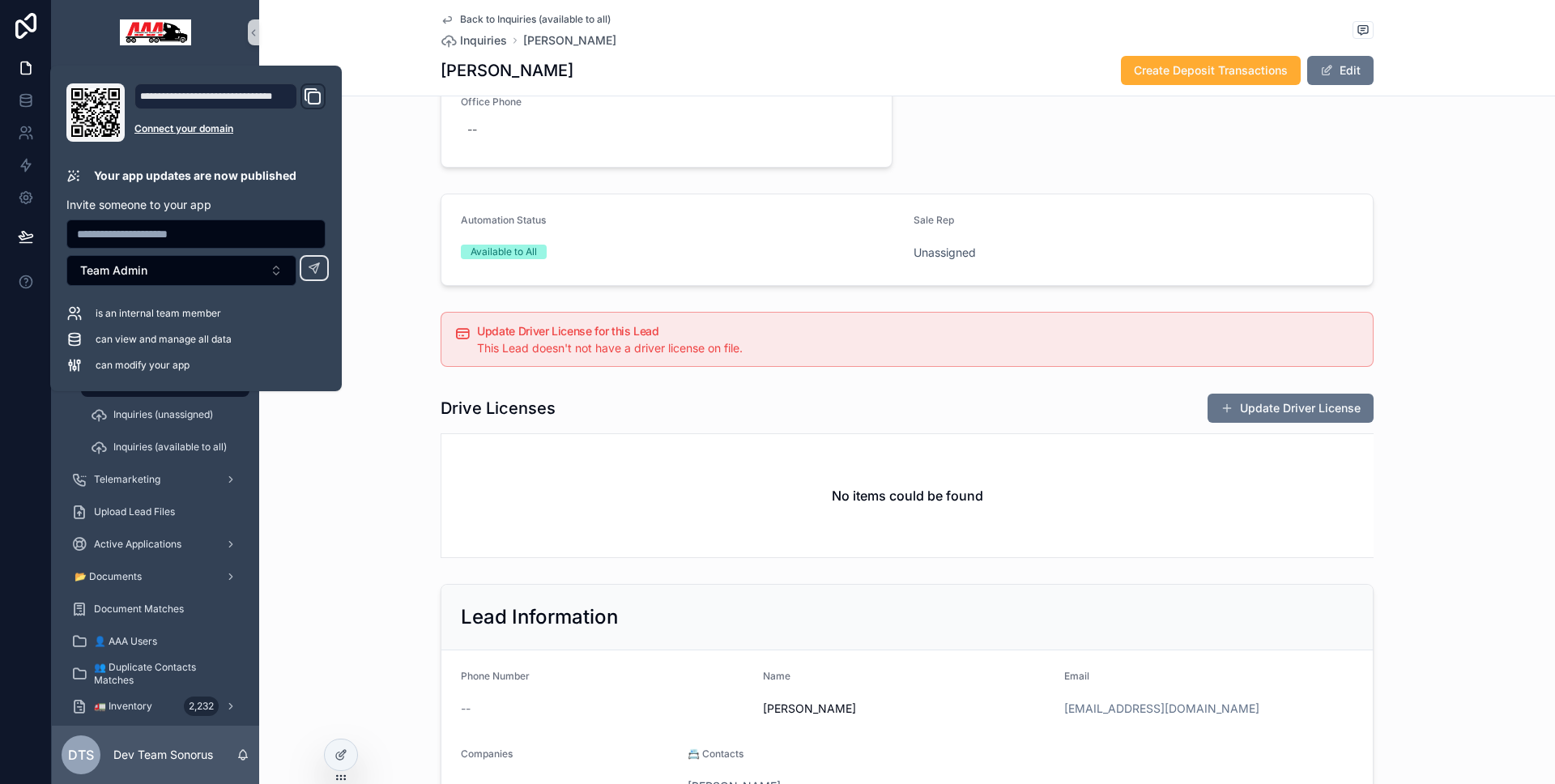
click at [418, 187] on div "Automation Status Available to All Sale Rep Unassigned" at bounding box center [907, 239] width 1296 height 105
